Goal: Navigation & Orientation: Find specific page/section

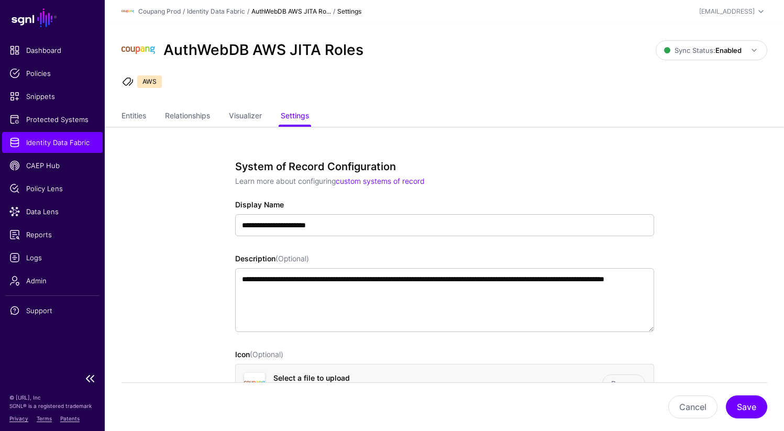
scroll to position [835, 0]
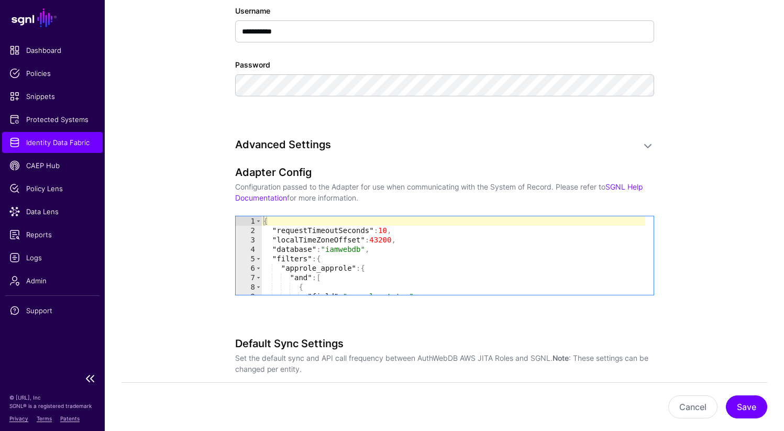
click at [35, 150] on link "Identity Data Fabric" at bounding box center [52, 142] width 101 height 21
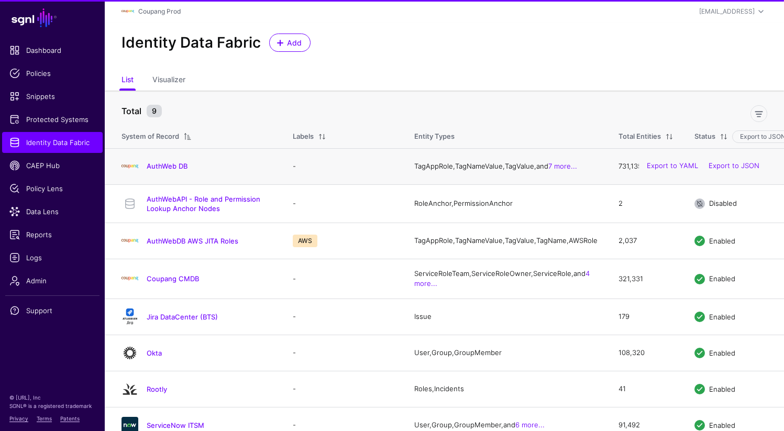
scroll to position [30, 0]
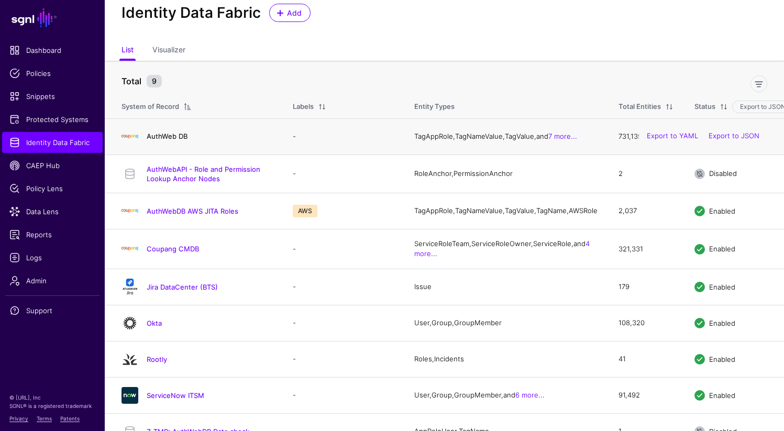
click at [169, 140] on link "AuthWeb DB" at bounding box center [167, 136] width 41 height 8
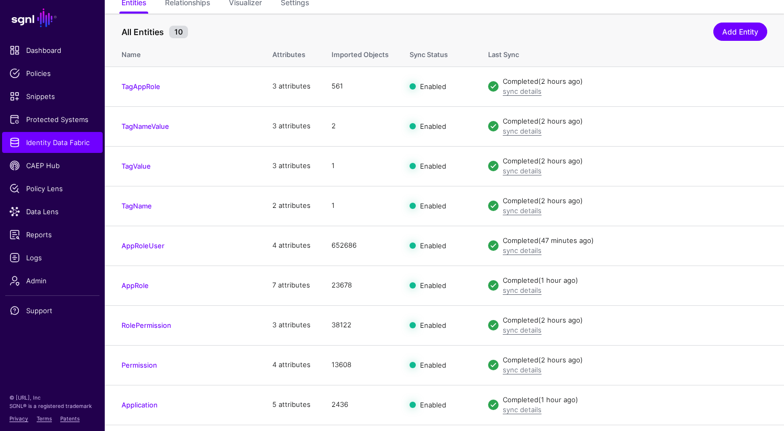
scroll to position [126, 0]
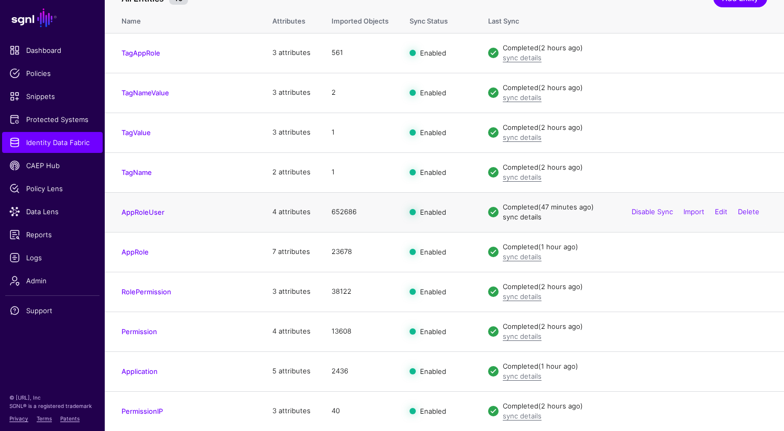
click at [520, 214] on link "sync details" at bounding box center [522, 217] width 39 height 8
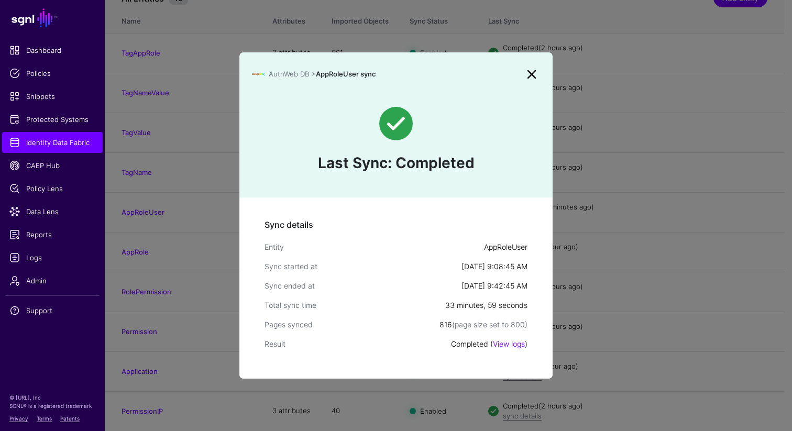
click at [533, 72] on link at bounding box center [532, 74] width 17 height 17
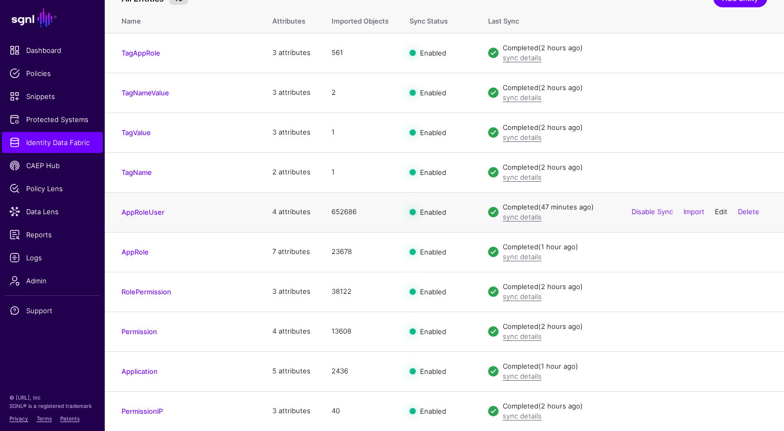
click at [716, 210] on link "Edit" at bounding box center [721, 212] width 13 height 8
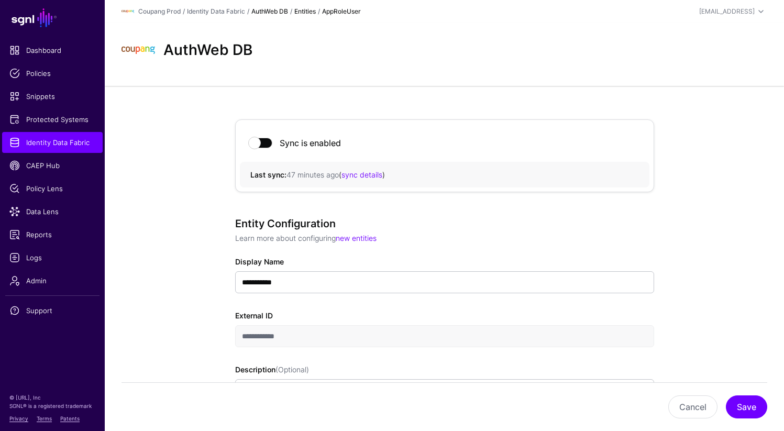
click at [264, 12] on link "AuthWeb DB" at bounding box center [270, 11] width 37 height 8
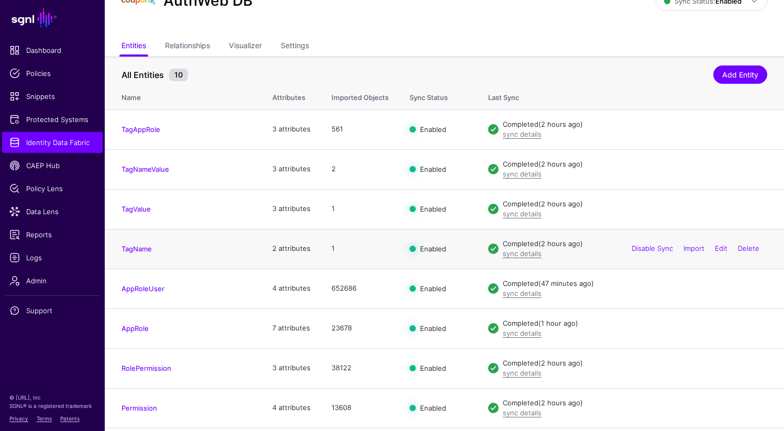
scroll to position [95, 0]
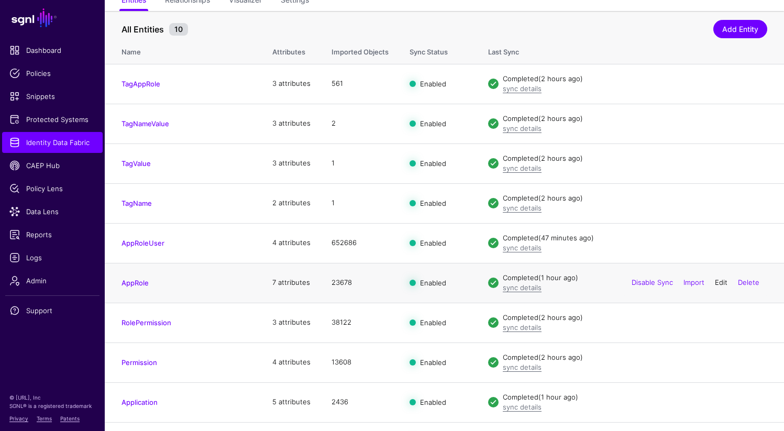
click at [721, 280] on link "Edit" at bounding box center [721, 282] width 13 height 8
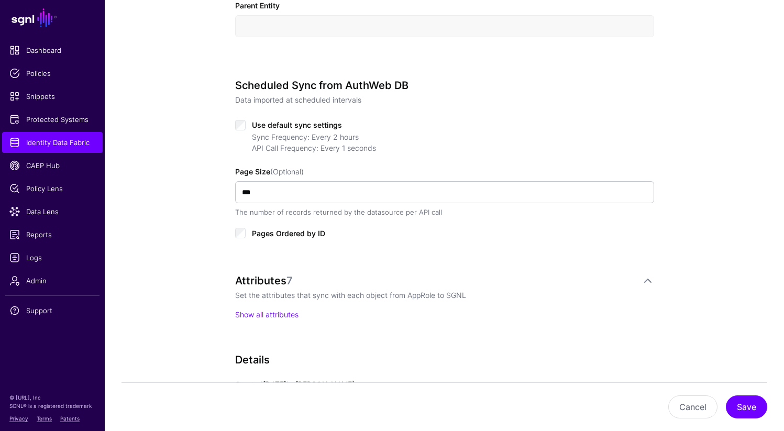
scroll to position [456, 0]
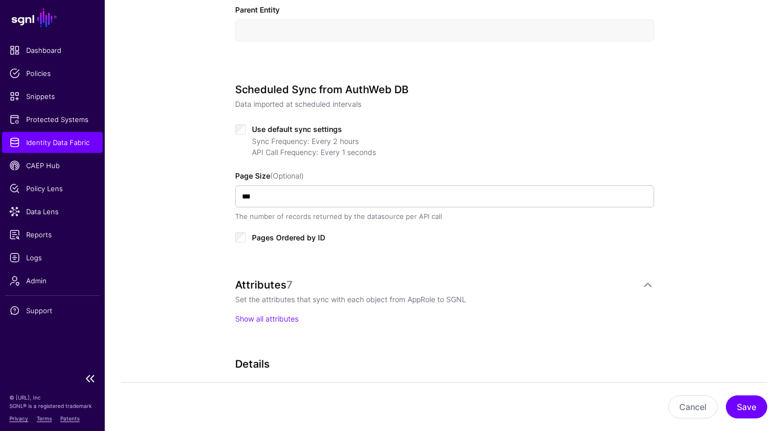
click at [46, 145] on span "Identity Data Fabric" at bounding box center [52, 142] width 86 height 10
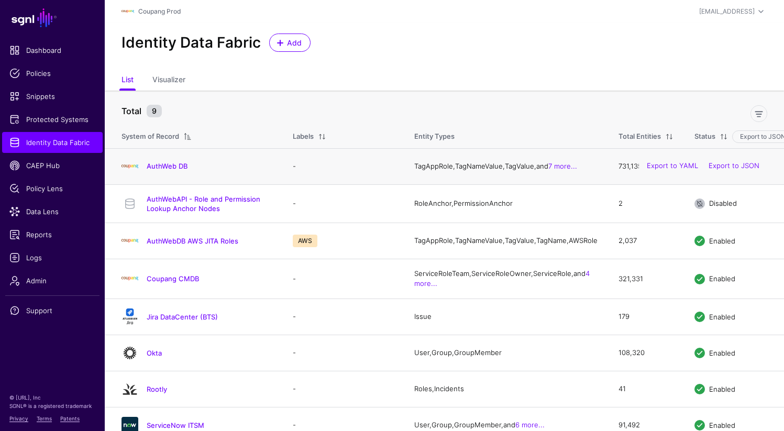
scroll to position [56, 0]
